Goal: Task Accomplishment & Management: Manage account settings

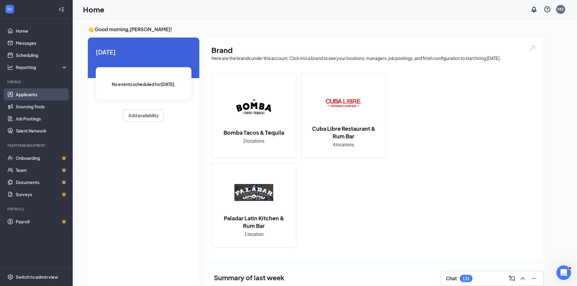
click at [20, 94] on link "Applicants" at bounding box center [42, 94] width 52 height 12
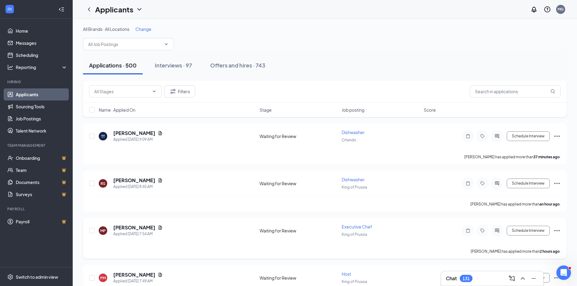
click at [358, 227] on span "Executive Chef" at bounding box center [357, 226] width 31 height 5
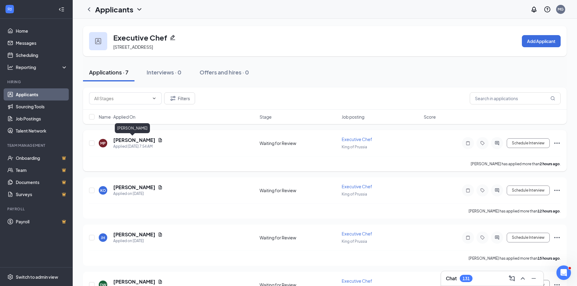
click at [128, 141] on h5 "[PERSON_NAME]" at bounding box center [134, 140] width 42 height 7
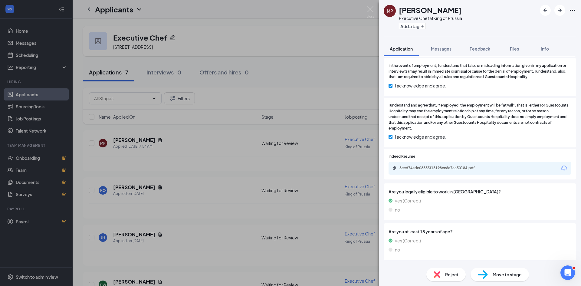
scroll to position [273, 0]
click at [409, 165] on div "8ccd74ede08533f15198ee6e7aa50184.pdf" at bounding box center [442, 167] width 85 height 5
click at [472, 51] on span "Feedback" at bounding box center [480, 48] width 21 height 5
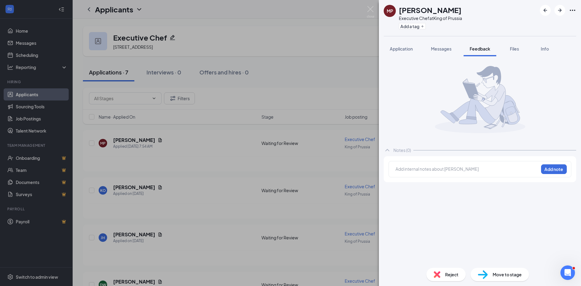
click at [478, 167] on div at bounding box center [467, 169] width 143 height 6
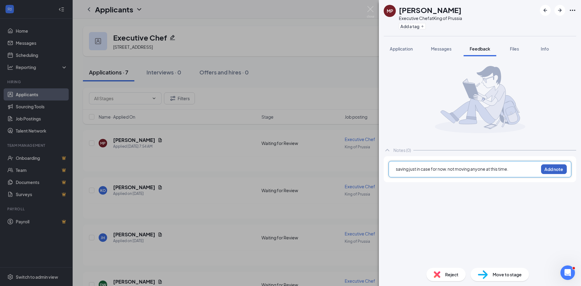
click at [549, 172] on button "Add note" at bounding box center [554, 169] width 26 height 10
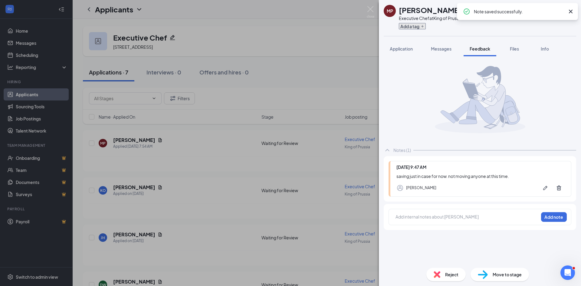
click at [415, 27] on button "Add a tag" at bounding box center [412, 26] width 27 height 6
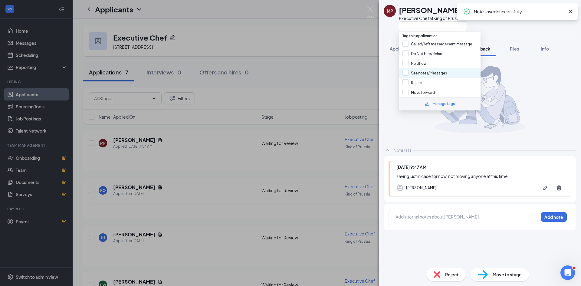
click at [435, 77] on div "See notes/Messages" at bounding box center [440, 73] width 82 height 10
checkbox input "true"
drag, startPoint x: 341, startPoint y: 74, endPoint x: 352, endPoint y: 26, distance: 49.4
click at [341, 73] on div "MP [PERSON_NAME] Executive Chef at King of Prussia Application Messages Feedbac…" at bounding box center [290, 143] width 581 height 286
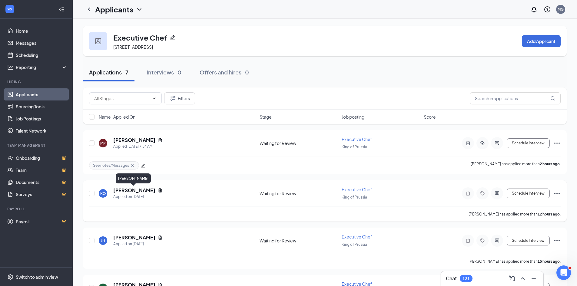
click at [139, 188] on h5 "[PERSON_NAME]" at bounding box center [134, 190] width 42 height 7
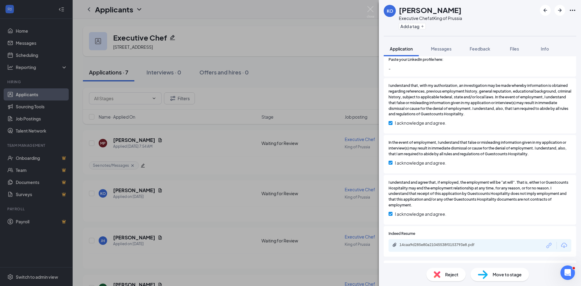
scroll to position [389, 0]
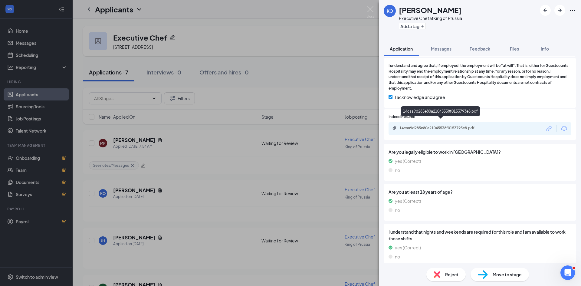
click at [425, 126] on div "14caa9d285e80a21045538f0153793e8.pdf" at bounding box center [442, 128] width 85 height 5
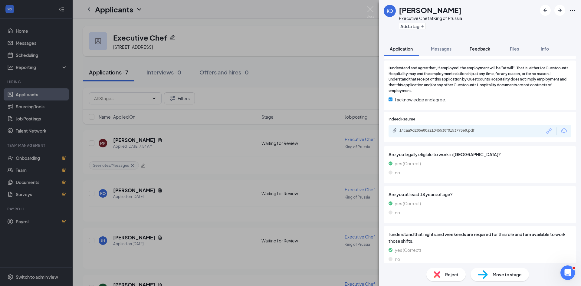
click at [489, 48] on span "Feedback" at bounding box center [480, 48] width 21 height 5
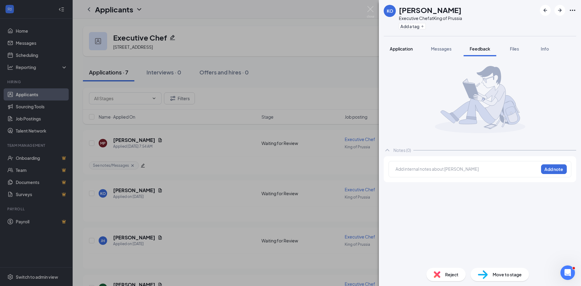
click at [401, 50] on span "Application" at bounding box center [401, 48] width 23 height 5
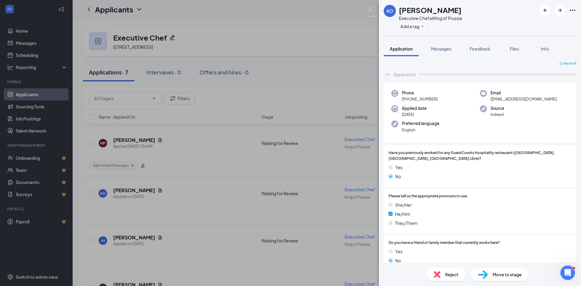
click at [448, 276] on span "Reject" at bounding box center [451, 274] width 13 height 7
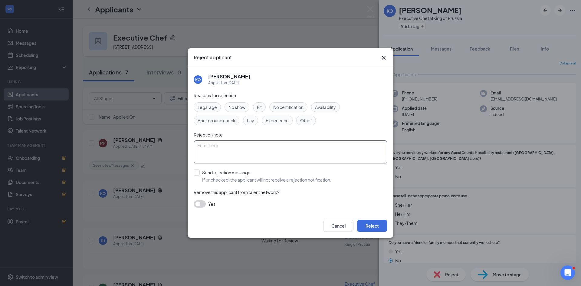
click at [241, 151] on textarea at bounding box center [291, 152] width 194 height 23
type textarea "doesn't have the experience they look for; he has catering and other exp mroe t…"
click at [198, 172] on input "Send rejection message If unchecked, the applicant will not receive a rejection…" at bounding box center [263, 176] width 138 height 13
checkbox input "true"
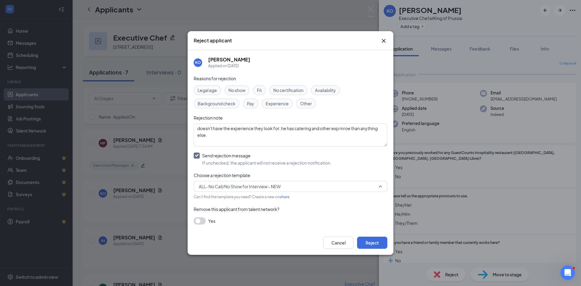
click at [304, 184] on span "ALL- No Call/No Show for Interview - NEW" at bounding box center [288, 186] width 178 height 9
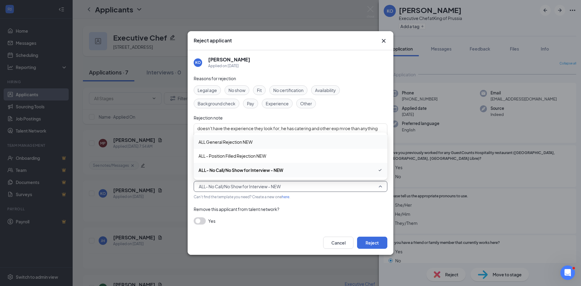
click at [286, 140] on span "ALL General Rejection NEW" at bounding box center [291, 142] width 184 height 7
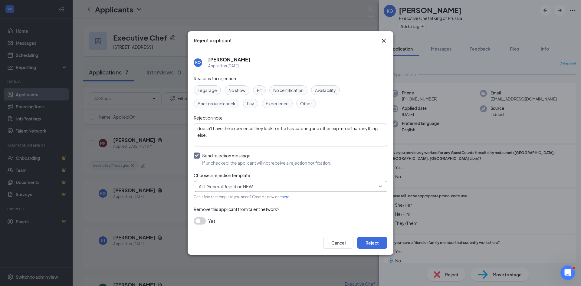
click at [262, 89] on span "Fit" at bounding box center [259, 90] width 5 height 7
click at [364, 241] on button "Reject" at bounding box center [372, 243] width 30 height 12
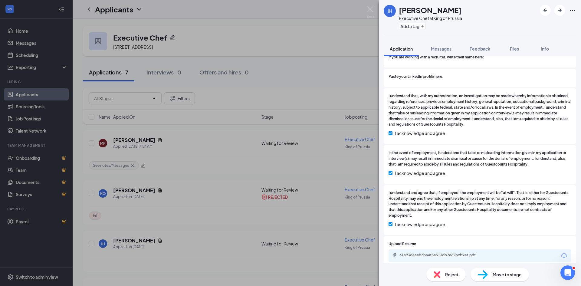
scroll to position [363, 0]
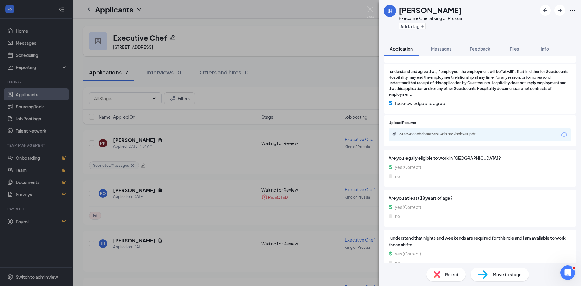
click at [436, 128] on div "61a93daaeb3ba4f5e513db7e62bcb9ef.pdf" at bounding box center [480, 134] width 183 height 13
click at [436, 132] on div "61a93daaeb3ba4f5e513db7e62bcb9ef.pdf" at bounding box center [442, 134] width 85 height 5
click at [474, 48] on span "Feedback" at bounding box center [480, 48] width 21 height 5
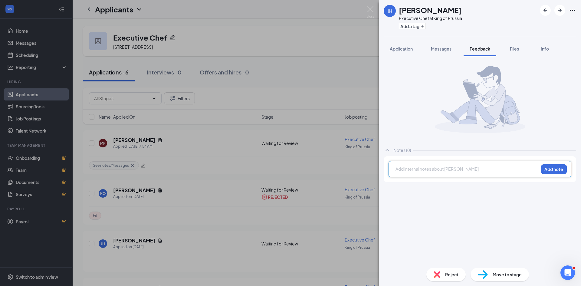
click at [445, 171] on div at bounding box center [467, 169] width 143 height 6
click at [562, 170] on button "Add note" at bounding box center [554, 169] width 26 height 10
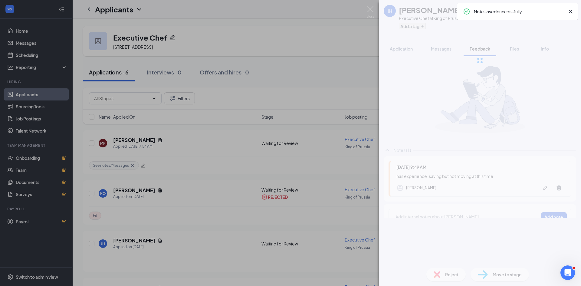
click at [422, 26] on div at bounding box center [480, 60] width 202 height 121
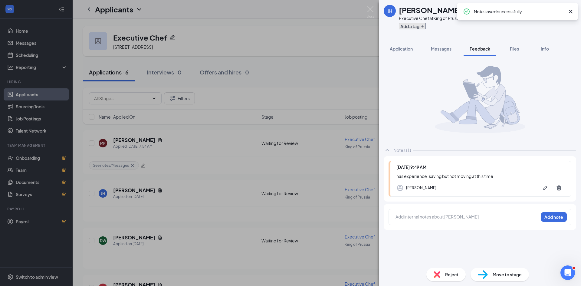
click at [419, 27] on button "Add a tag" at bounding box center [412, 26] width 27 height 6
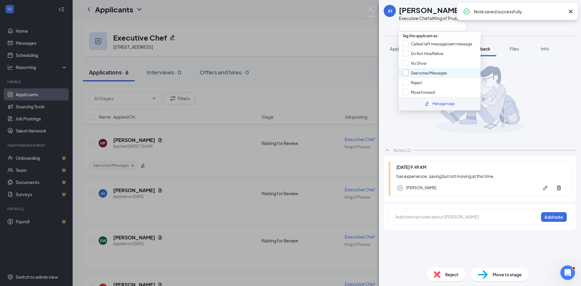
click at [444, 71] on input "See notes/Messages" at bounding box center [425, 73] width 45 height 7
checkbox input "true"
click at [304, 77] on div "[PERSON_NAME] Executive Chef at King of Prussia Application Messages Feedback F…" at bounding box center [290, 143] width 581 height 286
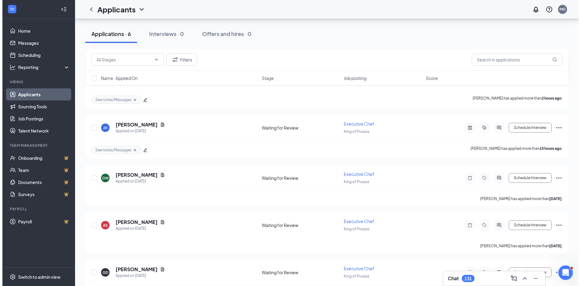
scroll to position [121, 0]
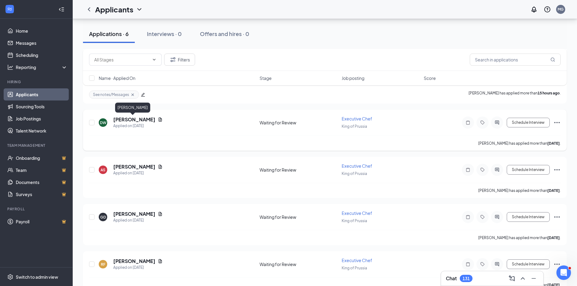
click at [137, 119] on h5 "[PERSON_NAME]" at bounding box center [134, 119] width 42 height 7
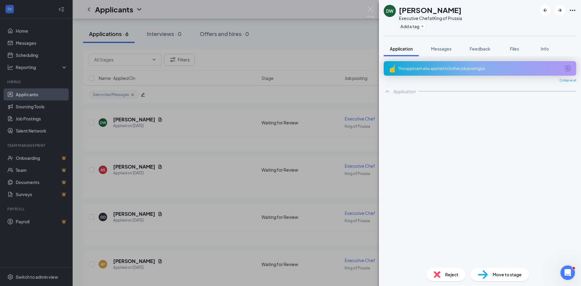
click at [467, 67] on div "This applicant also applied to 2 other job posting(s)" at bounding box center [480, 68] width 162 height 5
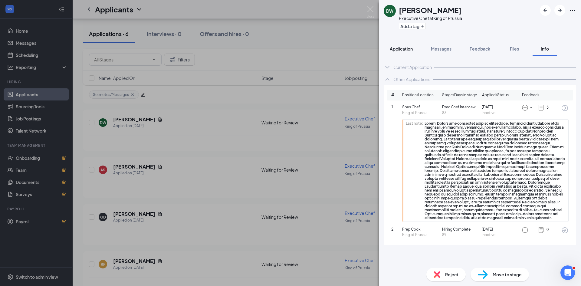
click at [397, 47] on span "Application" at bounding box center [401, 48] width 23 height 5
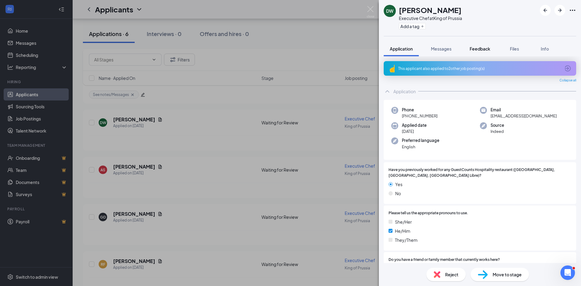
click at [485, 48] on span "Feedback" at bounding box center [480, 48] width 21 height 5
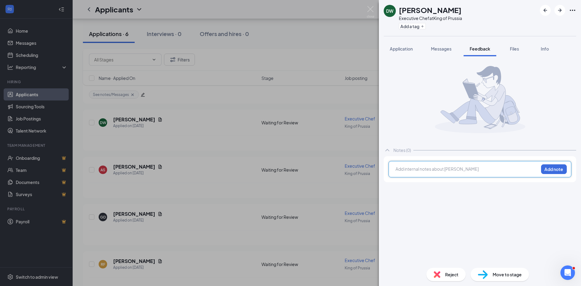
click at [428, 169] on div at bounding box center [467, 169] width 143 height 6
click at [552, 167] on button "Add note" at bounding box center [554, 169] width 26 height 10
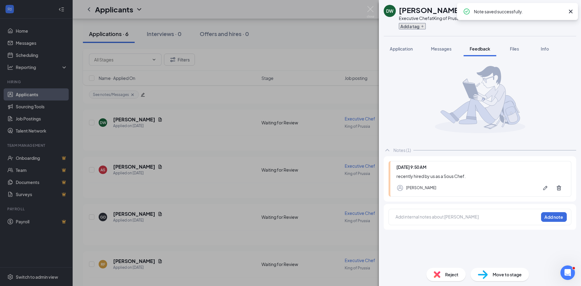
click at [423, 26] on icon "Plus" at bounding box center [423, 26] width 2 height 2
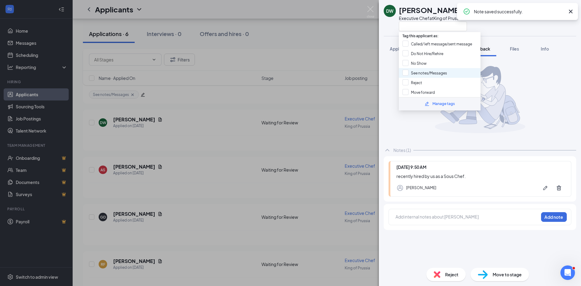
click at [436, 69] on div "See notes/Messages" at bounding box center [440, 73] width 82 height 10
checkbox input "true"
drag, startPoint x: 383, startPoint y: 84, endPoint x: 398, endPoint y: 55, distance: 32.5
click at [388, 75] on div "Notes (1) [DATE] 9:50 AM recently hired by us as a Sous Chef. [PERSON_NAME] Add…" at bounding box center [480, 159] width 202 height 207
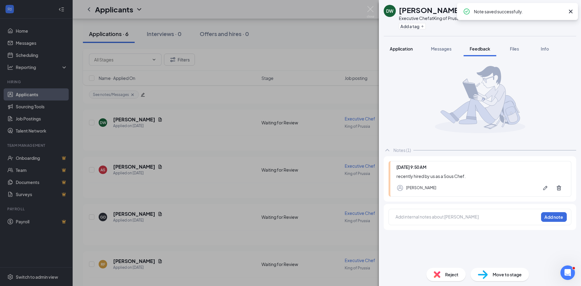
click at [399, 52] on button "Application" at bounding box center [401, 48] width 35 height 15
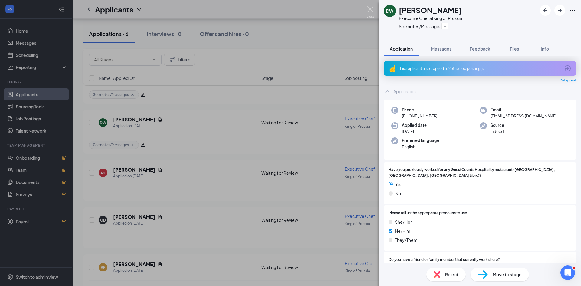
click at [373, 18] on img at bounding box center [371, 12] width 8 height 12
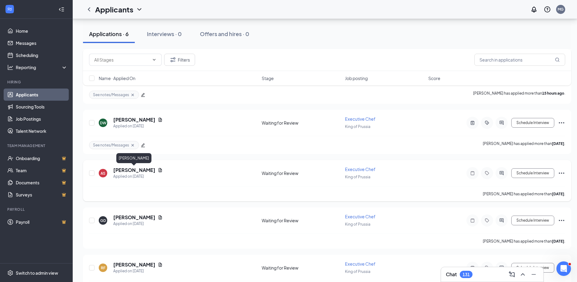
click at [142, 168] on h5 "[PERSON_NAME]" at bounding box center [134, 170] width 42 height 7
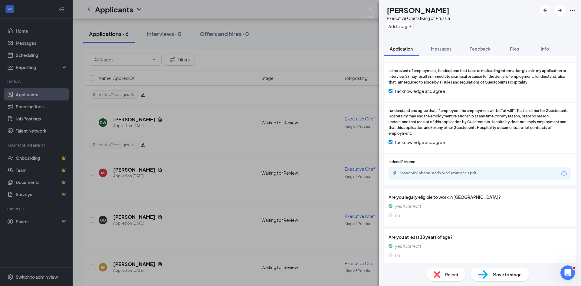
scroll to position [311, 0]
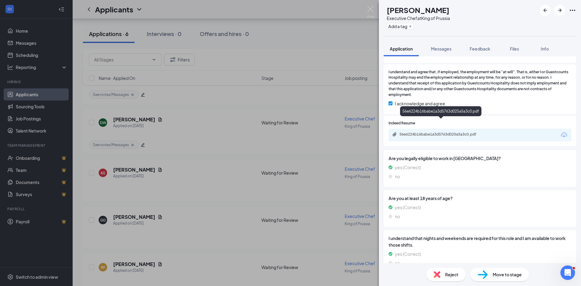
click at [465, 132] on div "56e6224b16babe1a3d5763d025a5a3c0.pdf" at bounding box center [442, 134] width 85 height 5
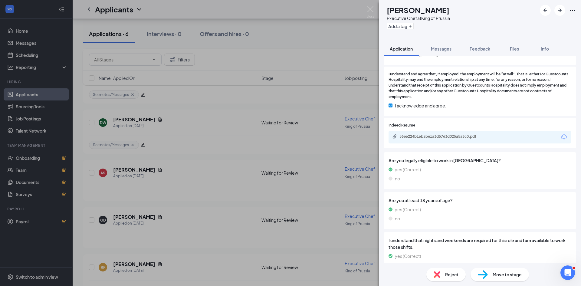
click at [444, 274] on div "Reject" at bounding box center [446, 274] width 39 height 13
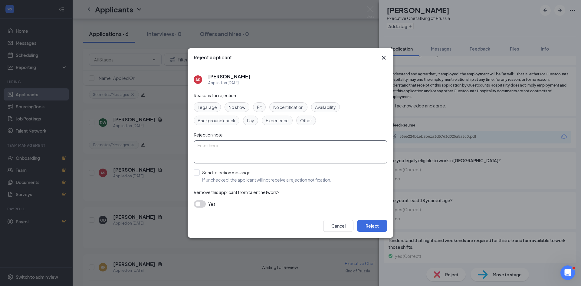
click at [240, 148] on textarea at bounding box center [291, 152] width 194 height 23
type textarea "does not"
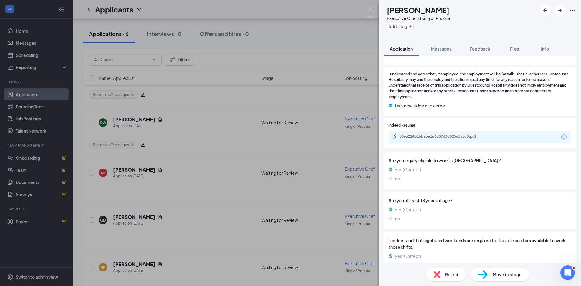
click at [451, 276] on div "Reject" at bounding box center [446, 274] width 39 height 13
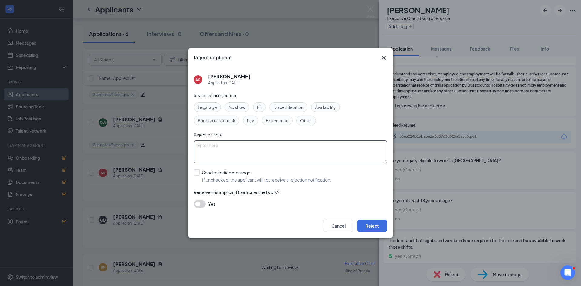
click at [272, 150] on textarea at bounding box center [291, 152] width 194 height 23
type textarea "Doesn't have experience we look for. too much fast food."
click at [273, 121] on span "Experience" at bounding box center [277, 120] width 23 height 7
click at [261, 106] on span "Fit" at bounding box center [259, 107] width 5 height 7
click at [192, 171] on div "AS [PERSON_NAME] Applied on [DATE] Reasons for rejection Legal age No show Fit …" at bounding box center [291, 140] width 206 height 147
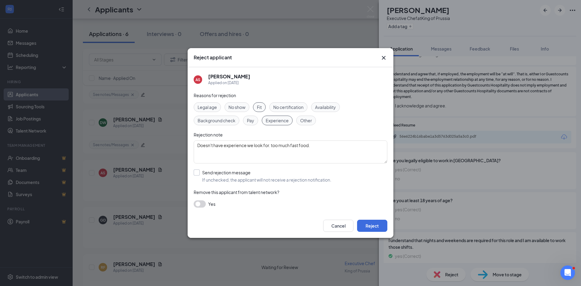
click at [194, 172] on input "Send rejection message If unchecked, the applicant will not receive a rejection…" at bounding box center [263, 176] width 138 height 13
checkbox input "true"
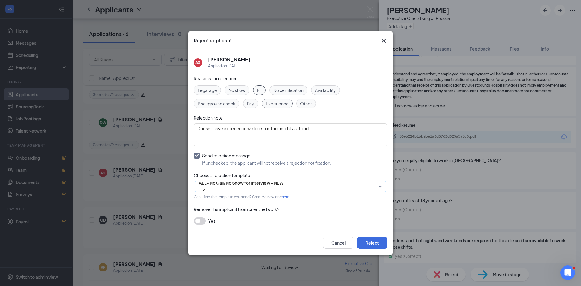
click at [284, 189] on span "ALL- No Call/No Show for Interview - NEW" at bounding box center [241, 186] width 85 height 16
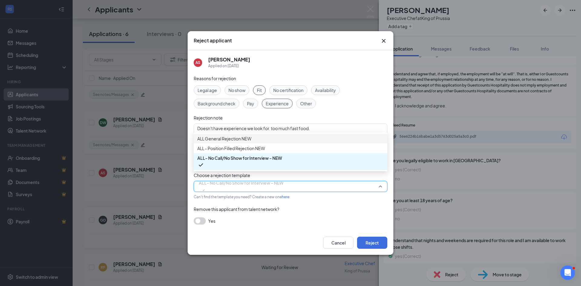
click at [277, 139] on span "ALL General Rejection NEW" at bounding box center [290, 138] width 187 height 7
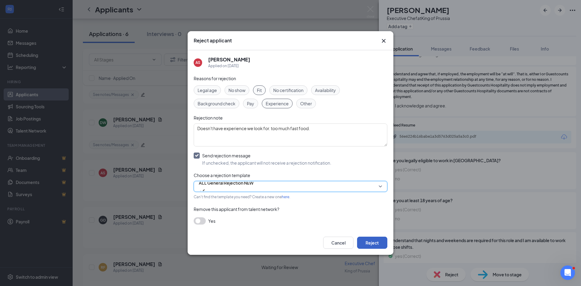
click at [370, 243] on button "Reject" at bounding box center [372, 243] width 30 height 12
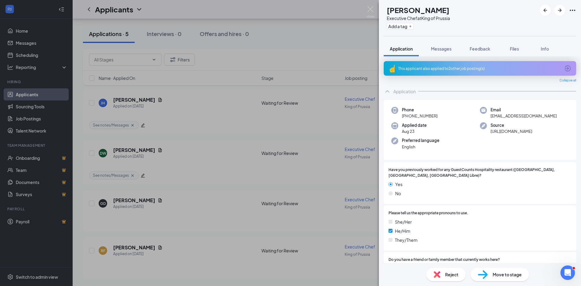
click at [433, 72] on div "This applicant also applied to 2 other job posting(s)" at bounding box center [480, 68] width 193 height 15
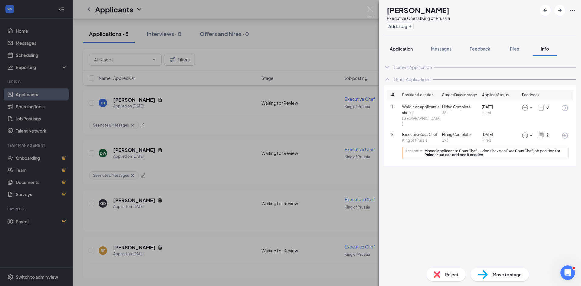
click at [410, 51] on span "Application" at bounding box center [401, 48] width 23 height 5
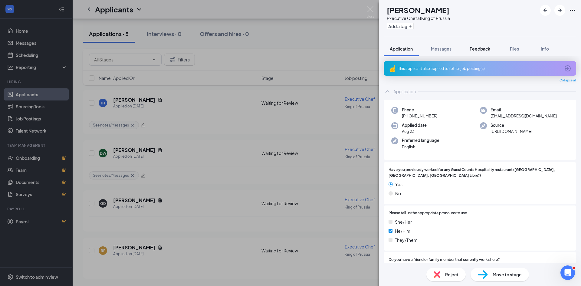
click at [482, 48] on span "Feedback" at bounding box center [480, 48] width 21 height 5
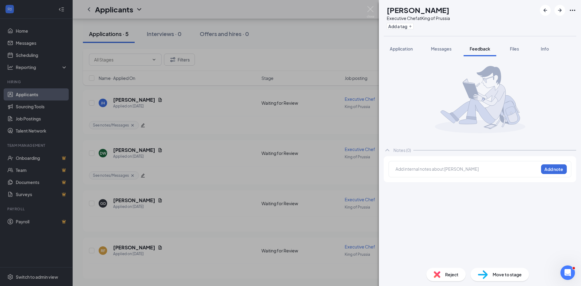
click at [432, 173] on div at bounding box center [467, 170] width 143 height 8
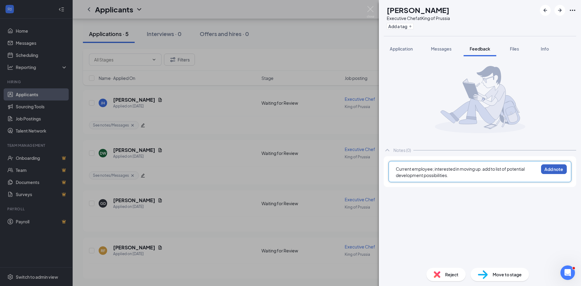
click at [544, 168] on button "Add note" at bounding box center [554, 169] width 26 height 10
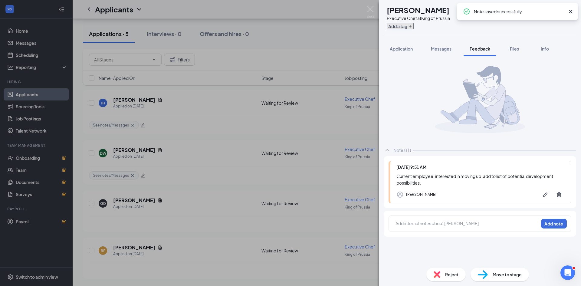
click at [409, 25] on button "Add a tag" at bounding box center [400, 26] width 27 height 6
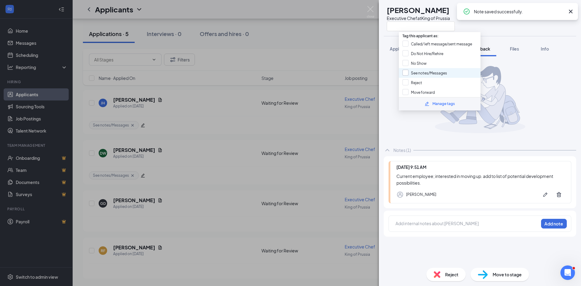
click at [434, 71] on input "See notes/Messages" at bounding box center [425, 73] width 45 height 7
checkbox input "true"
click at [393, 82] on div at bounding box center [480, 99] width 193 height 77
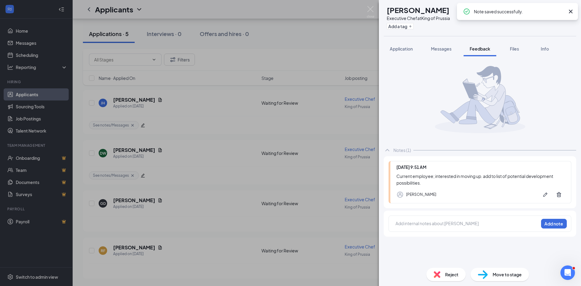
click at [326, 45] on div "GD [PERSON_NAME] Executive Chef at King of Prussia Add a tag Application Messag…" at bounding box center [290, 143] width 581 height 286
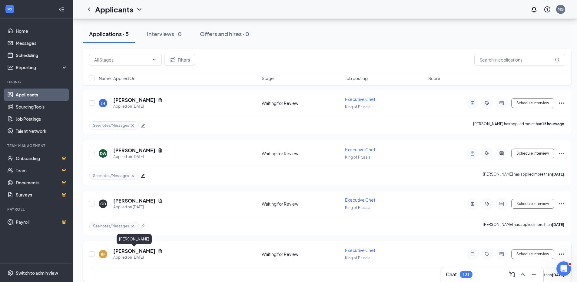
click at [138, 251] on h5 "[PERSON_NAME]" at bounding box center [134, 250] width 42 height 7
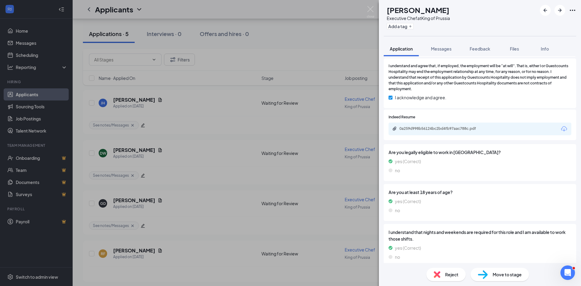
scroll to position [311, 0]
click at [460, 126] on div "0a259d998b56124bc2bd4fb97aac788c.pdf" at bounding box center [442, 128] width 85 height 5
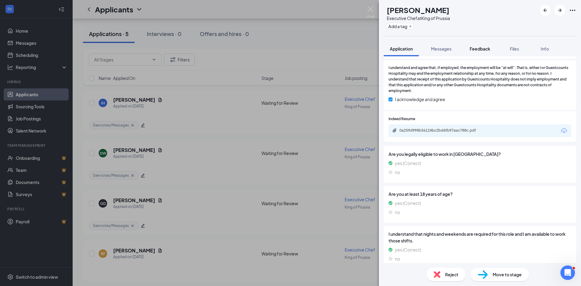
click at [484, 46] on span "Feedback" at bounding box center [480, 48] width 21 height 5
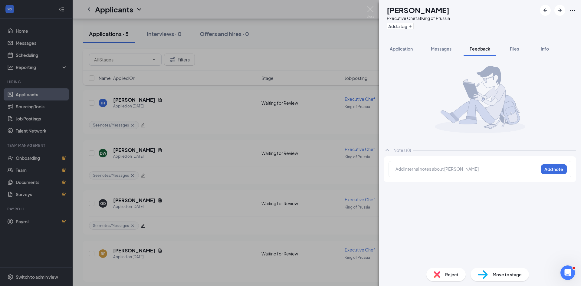
click at [430, 167] on div at bounding box center [467, 169] width 143 height 6
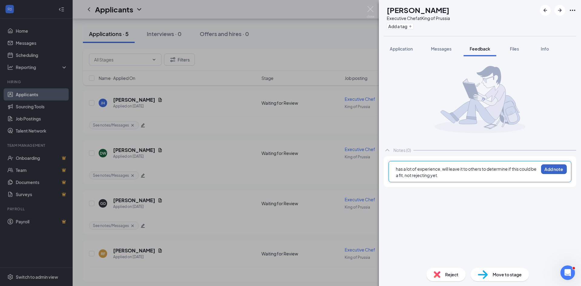
click at [558, 170] on button "Add note" at bounding box center [554, 169] width 26 height 10
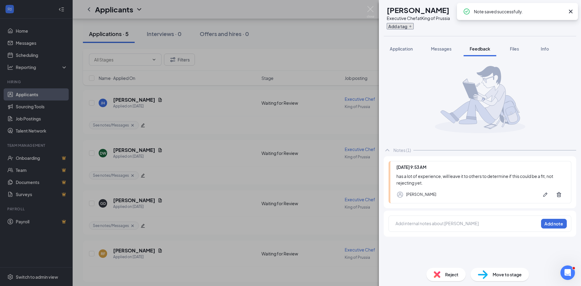
click at [414, 28] on button "Add a tag" at bounding box center [400, 26] width 27 height 6
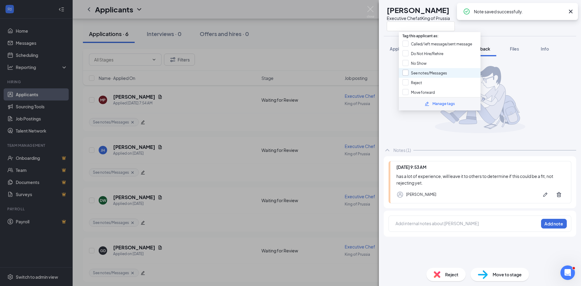
click at [418, 72] on input "See notes/Messages" at bounding box center [425, 73] width 45 height 7
checkbox input "true"
click at [379, 41] on div "Application Messages Feedback Files Info" at bounding box center [480, 48] width 202 height 15
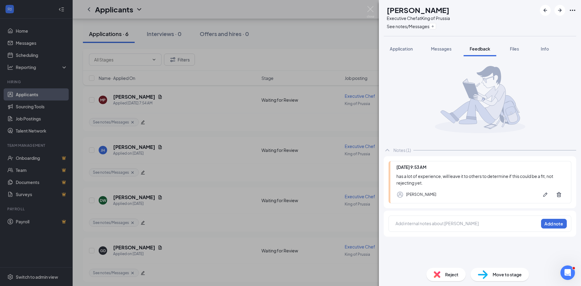
click at [337, 42] on div "RF [PERSON_NAME] Executive Chef at King of Prussia See notes/Messages Applicati…" at bounding box center [290, 143] width 581 height 286
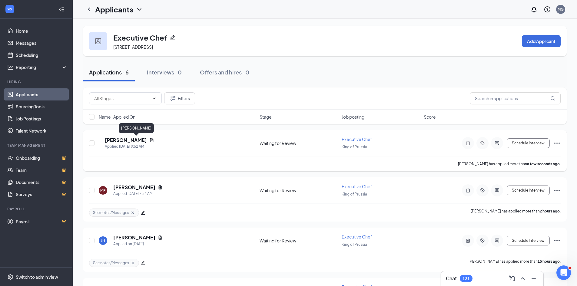
click at [146, 138] on h5 "[PERSON_NAME]" at bounding box center [126, 140] width 42 height 7
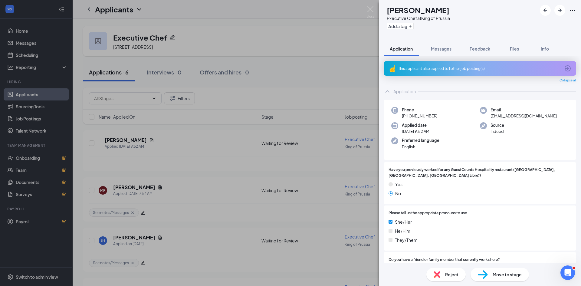
click at [454, 67] on div "This applicant also applied to 1 other job posting(s)" at bounding box center [480, 68] width 162 height 5
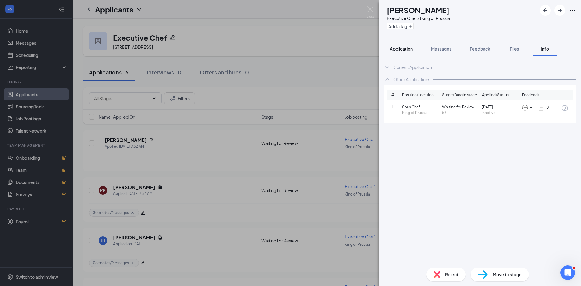
click at [400, 50] on span "Application" at bounding box center [401, 48] width 23 height 5
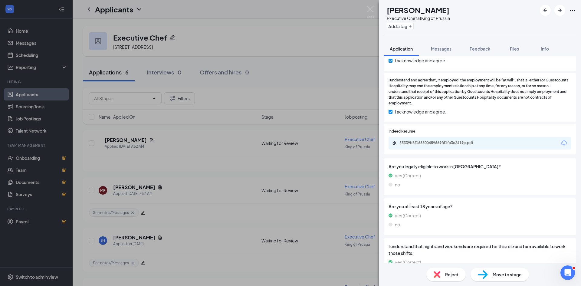
scroll to position [328, 0]
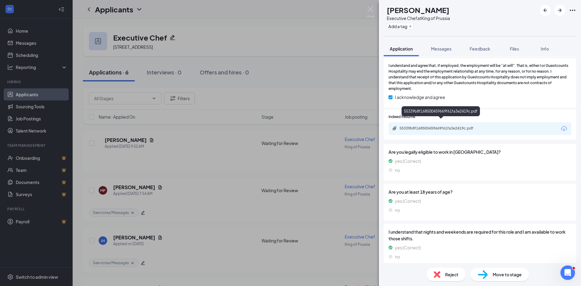
click at [451, 126] on div "55339b8f168500459669f61fa3e2419c.pdf" at bounding box center [442, 128] width 85 height 5
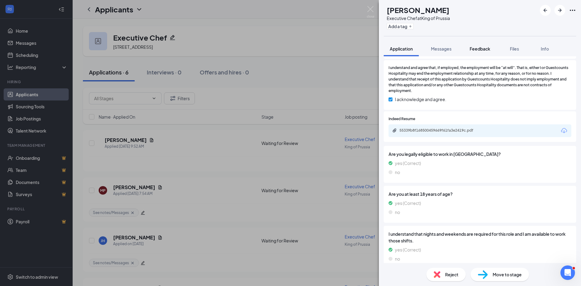
click at [475, 48] on span "Feedback" at bounding box center [480, 48] width 21 height 5
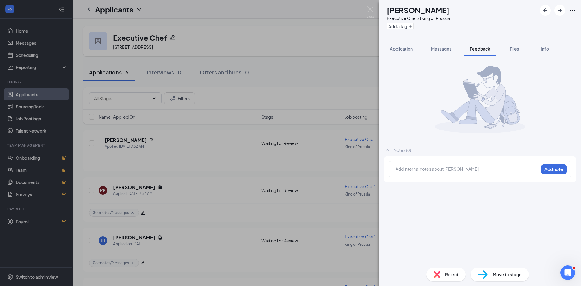
click at [463, 172] on div at bounding box center [467, 169] width 143 height 6
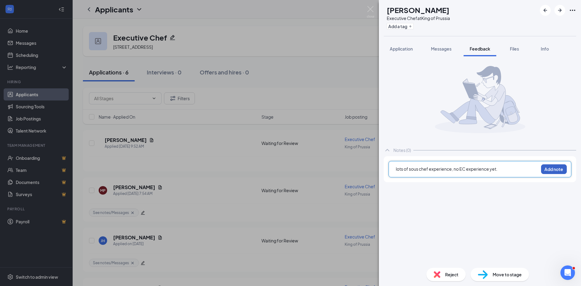
click at [551, 167] on button "Add note" at bounding box center [554, 169] width 26 height 10
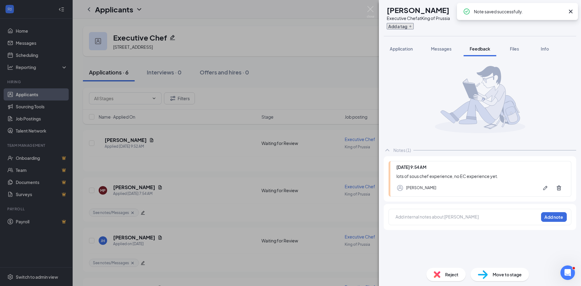
click at [414, 28] on button "Add a tag" at bounding box center [400, 26] width 27 height 6
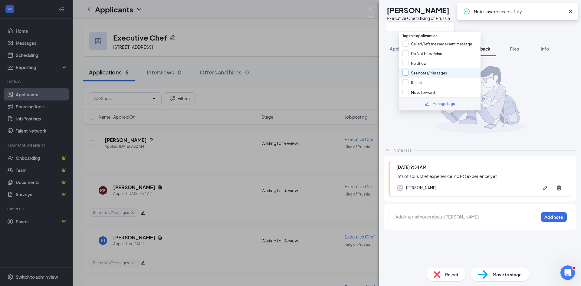
click at [416, 70] on input "See notes/Messages" at bounding box center [425, 73] width 45 height 7
checkbox input "true"
click at [325, 65] on div "CZ [PERSON_NAME] Executive Chef at King of Prussia Application Messages Feedbac…" at bounding box center [290, 143] width 581 height 286
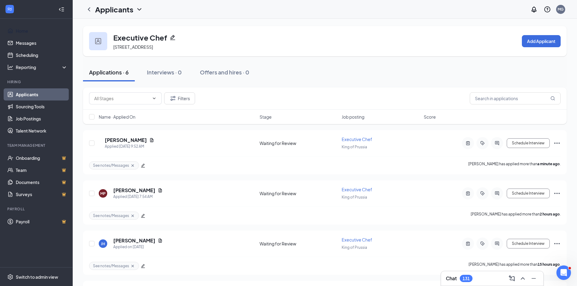
drag, startPoint x: 32, startPoint y: 33, endPoint x: 191, endPoint y: 17, distance: 160.4
click at [32, 33] on link "Home" at bounding box center [42, 31] width 52 height 12
